Goal: Task Accomplishment & Management: Manage account settings

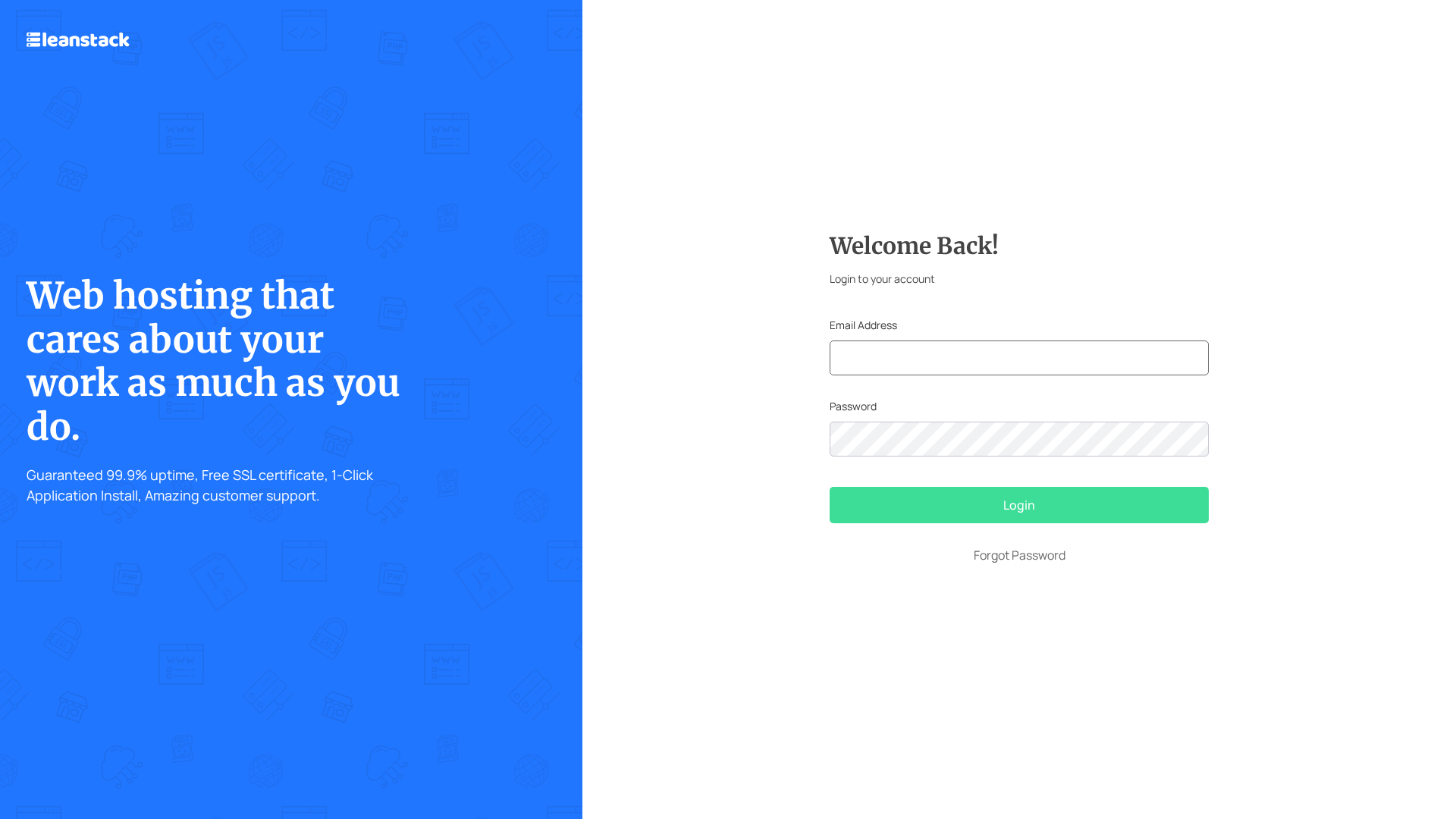
click at [930, 353] on input "text" at bounding box center [1020, 357] width 379 height 35
type input "[EMAIL_ADDRESS]"
click at [830, 487] on button "Login" at bounding box center [1020, 505] width 379 height 36
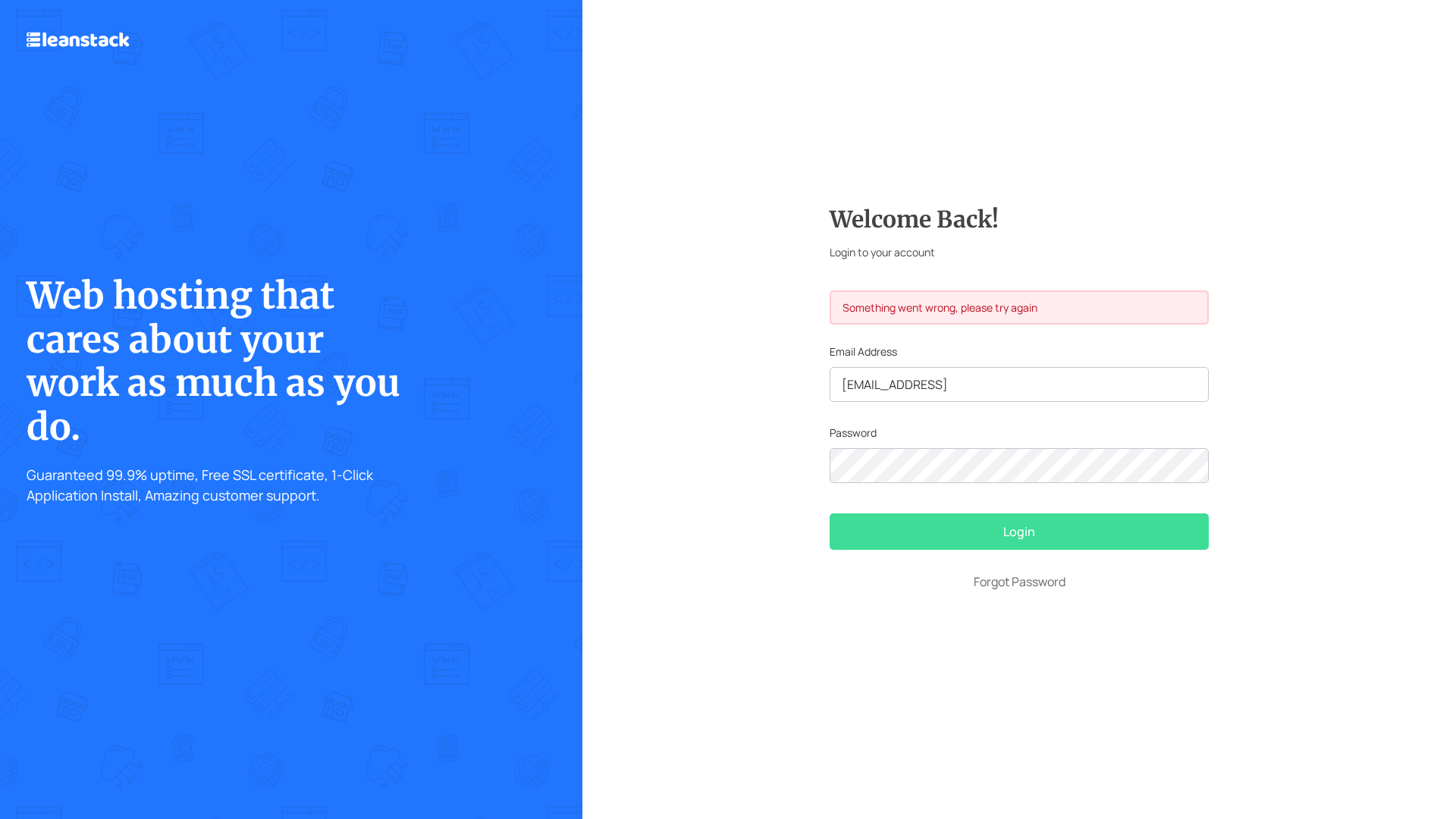
click at [1055, 468] on form "Welcome Back! Login to your account Something went wrong, please try again Emai…" at bounding box center [1020, 410] width 379 height 408
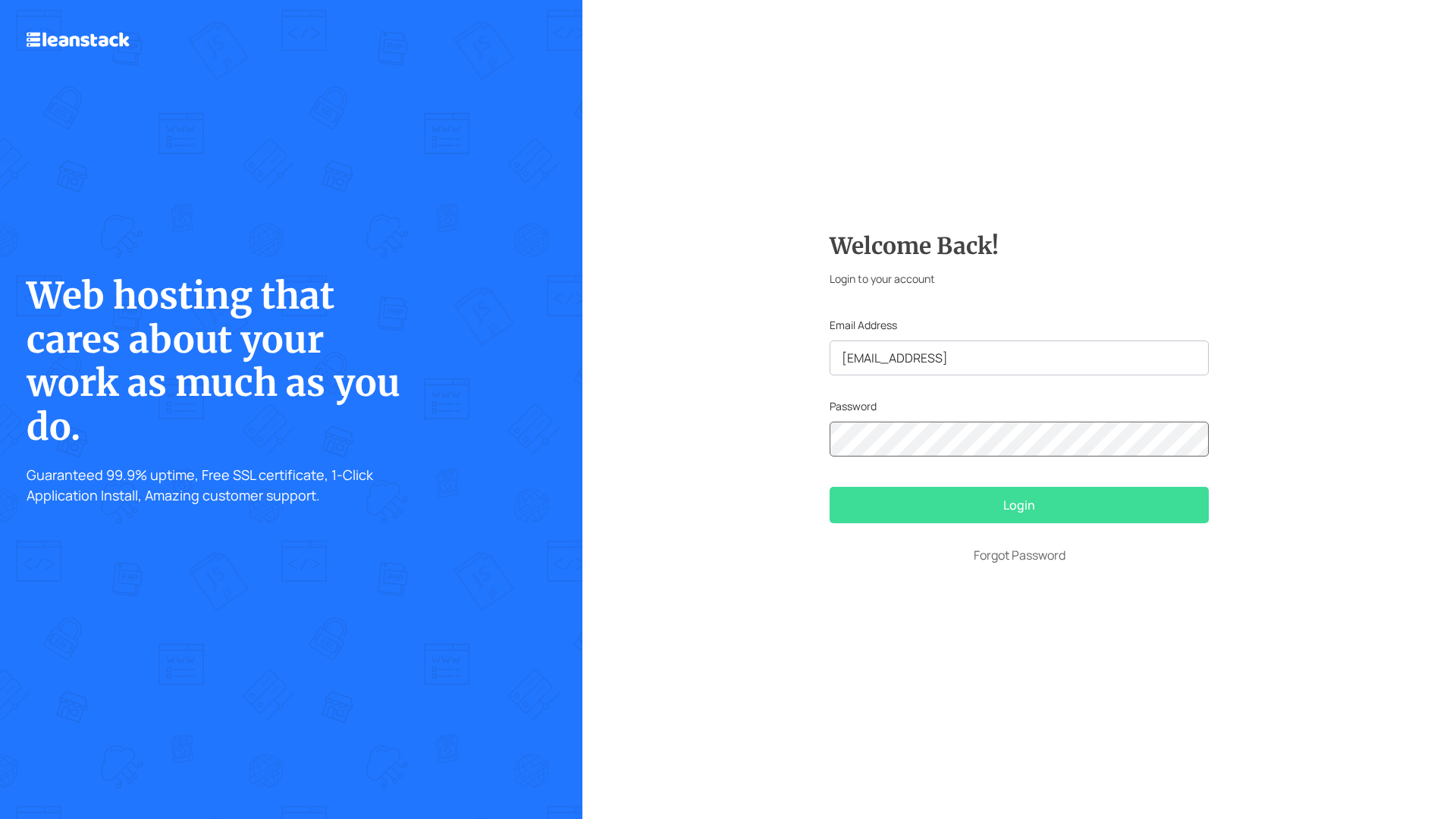
click at [830, 487] on button "Login" at bounding box center [1020, 505] width 379 height 36
